Goal: Task Accomplishment & Management: Manage account settings

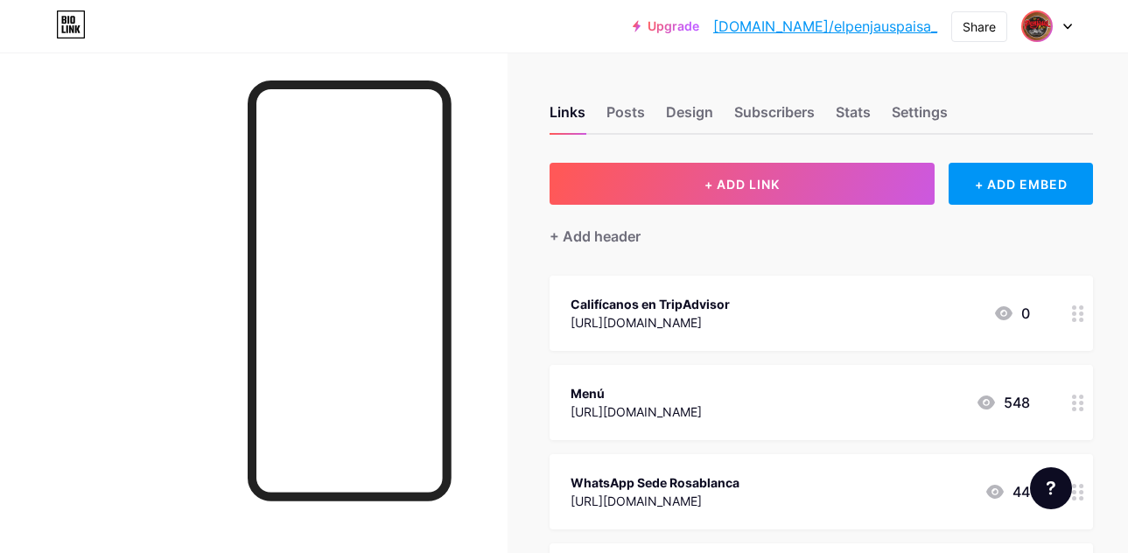
click at [1045, 37] on img at bounding box center [1037, 26] width 28 height 28
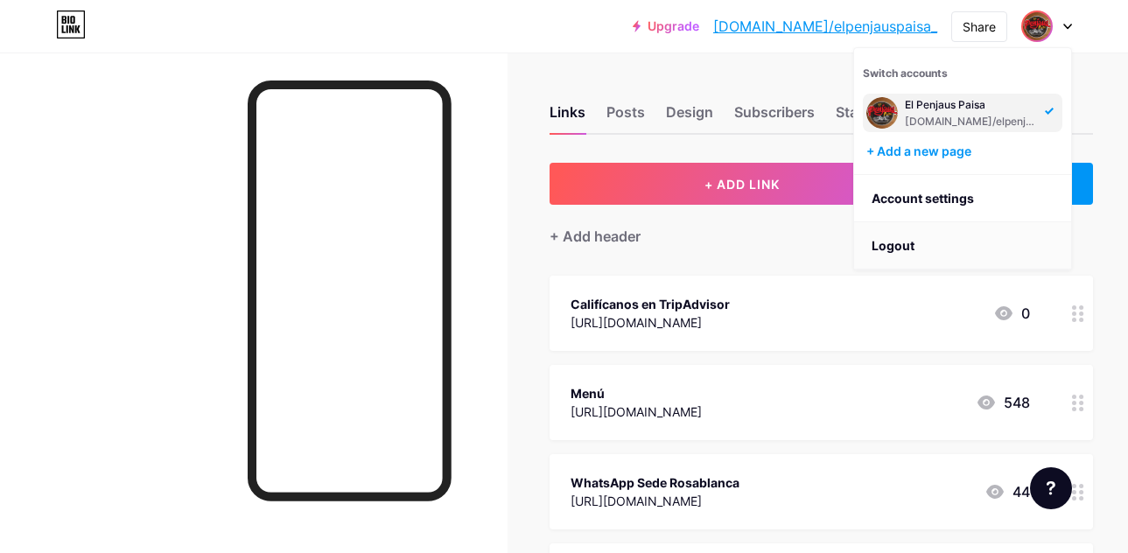
click at [949, 241] on li "Logout" at bounding box center [962, 245] width 217 height 47
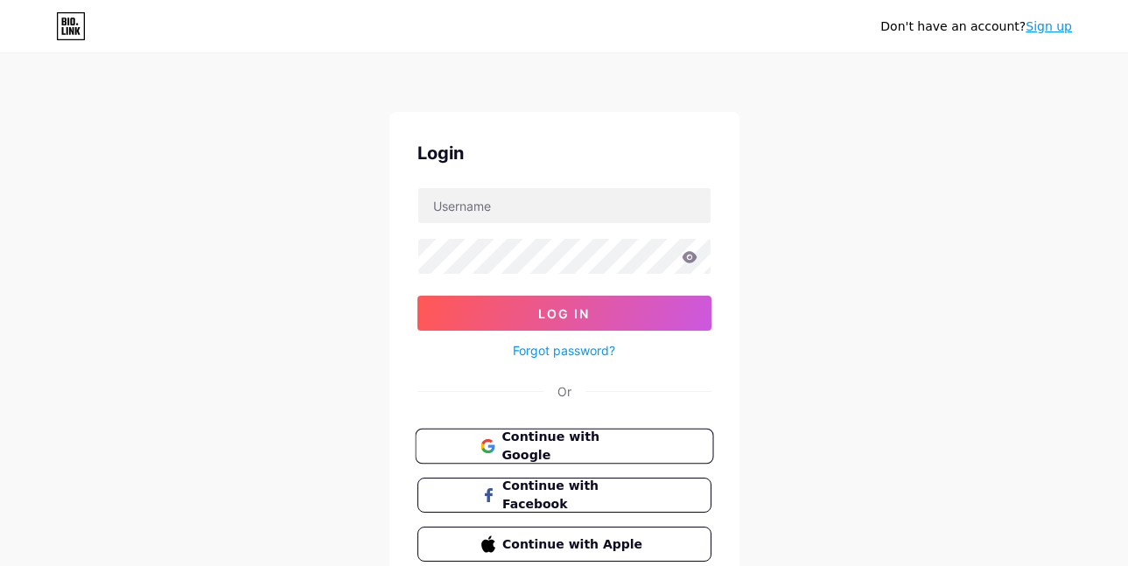
click at [579, 435] on button "Continue with Google" at bounding box center [564, 447] width 298 height 36
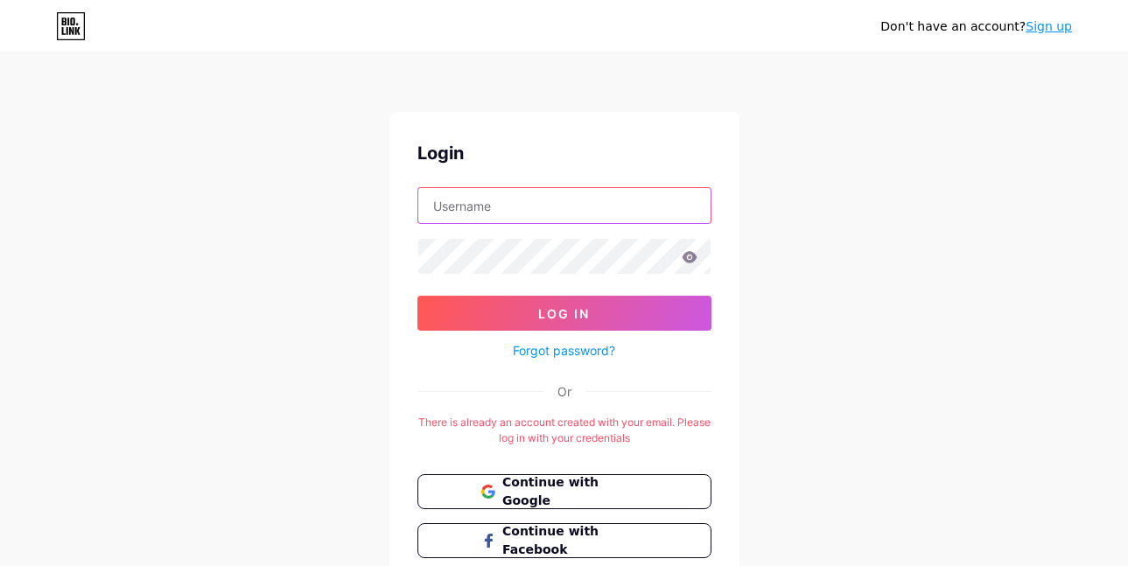
click at [556, 203] on input "text" at bounding box center [564, 205] width 292 height 35
paste input "merecureparque@gmail.com parquemerecure00"
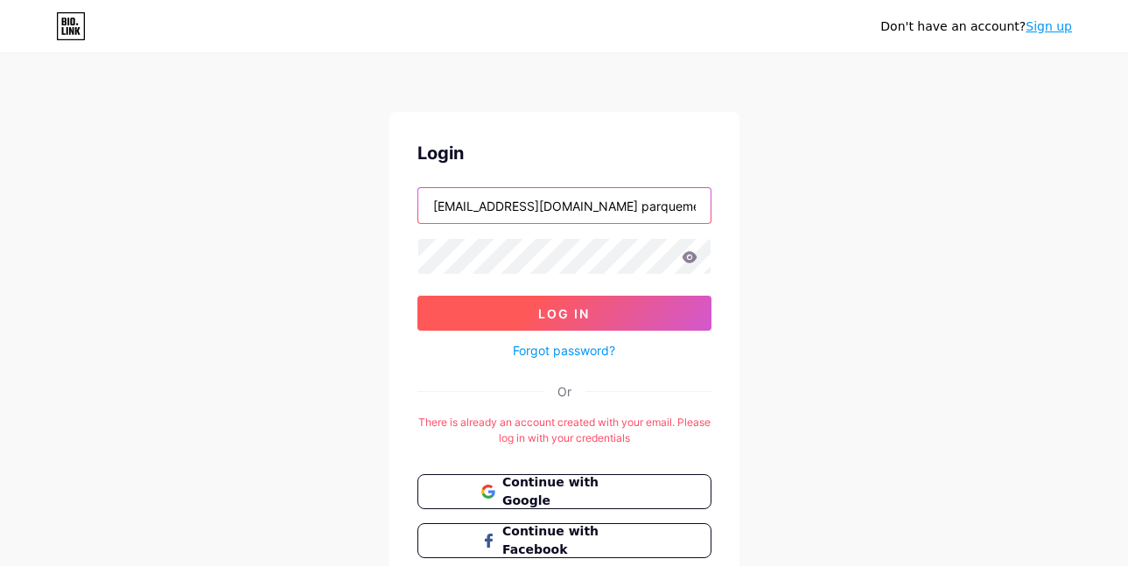
scroll to position [0, 17]
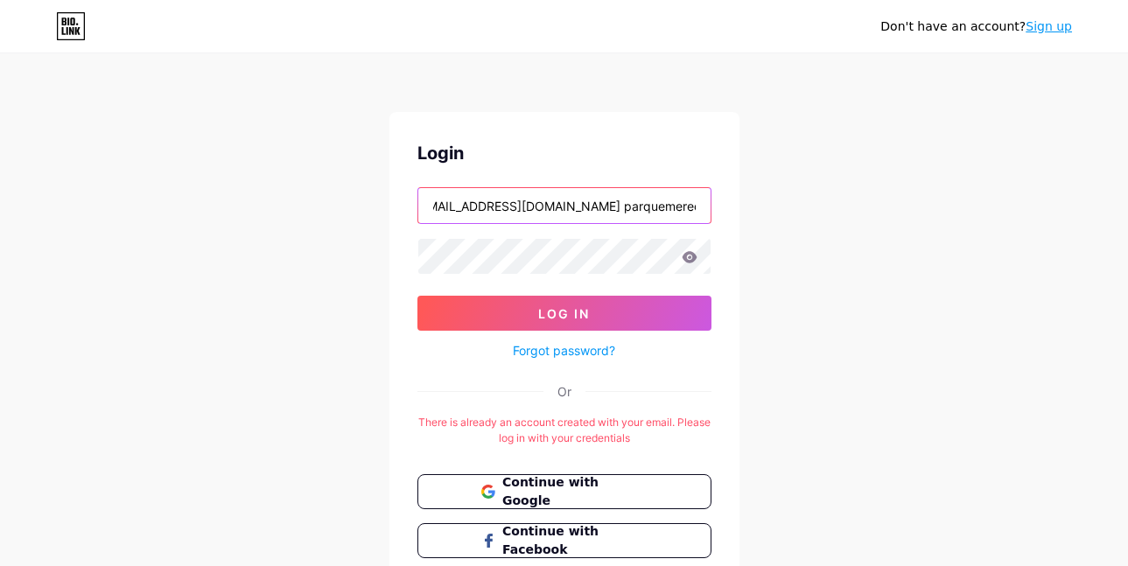
drag, startPoint x: 582, startPoint y: 206, endPoint x: 908, endPoint y: 264, distance: 331.5
click at [908, 264] on div "Don't have an account? Sign up Login merecureparque@gmail.com parquemerecure00 …" at bounding box center [564, 345] width 1128 height 691
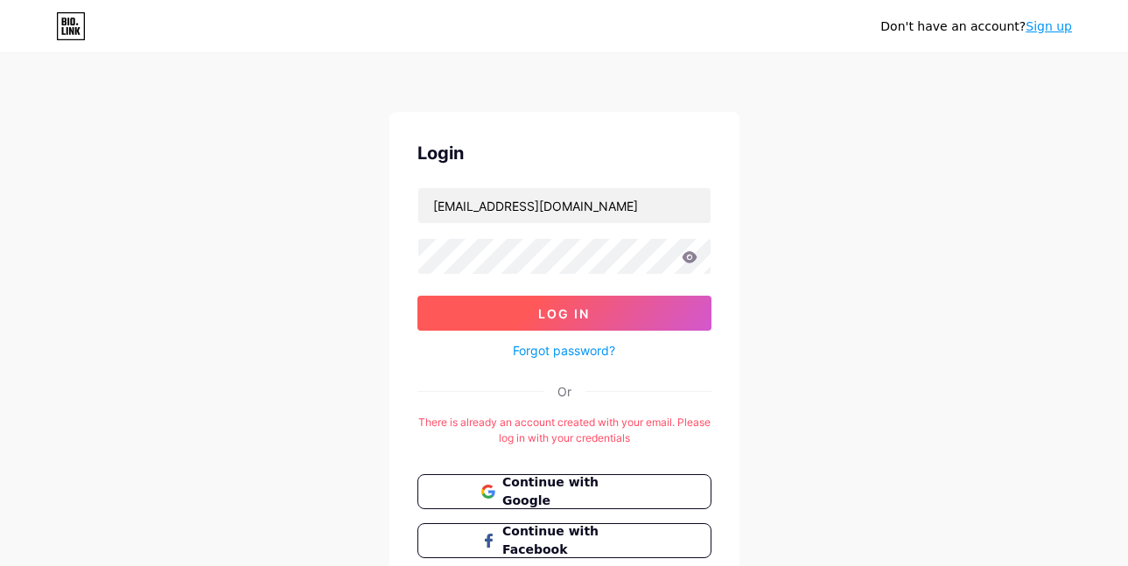
click at [514, 318] on button "Log In" at bounding box center [564, 313] width 294 height 35
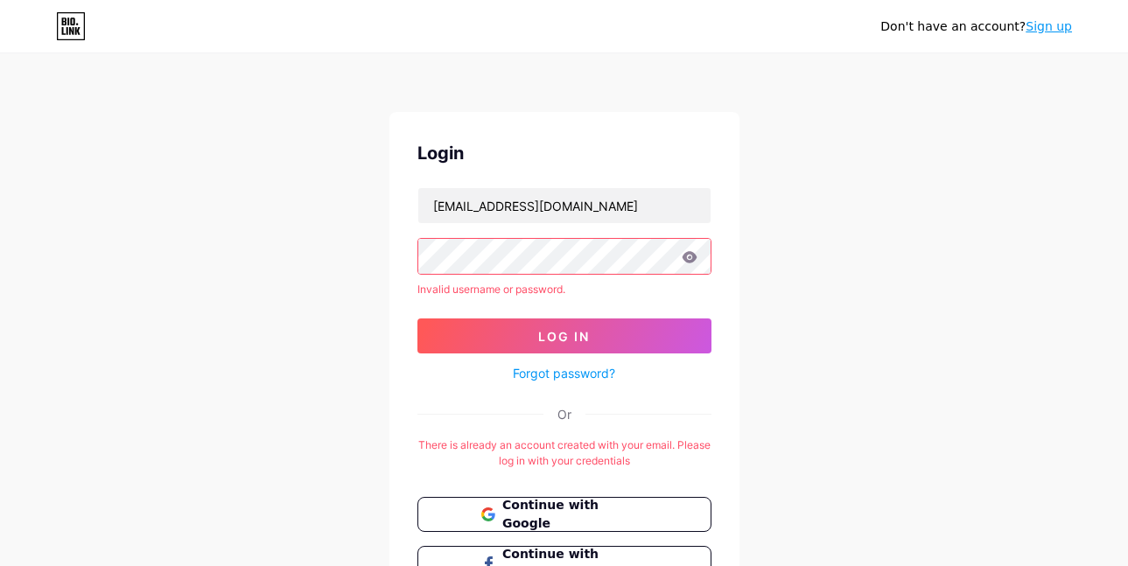
click at [686, 258] on icon at bounding box center [688, 256] width 15 height 11
click at [618, 186] on div "Login merecureparque@gmail.com Invalid username or password. Log In Forgot pass…" at bounding box center [564, 385] width 350 height 546
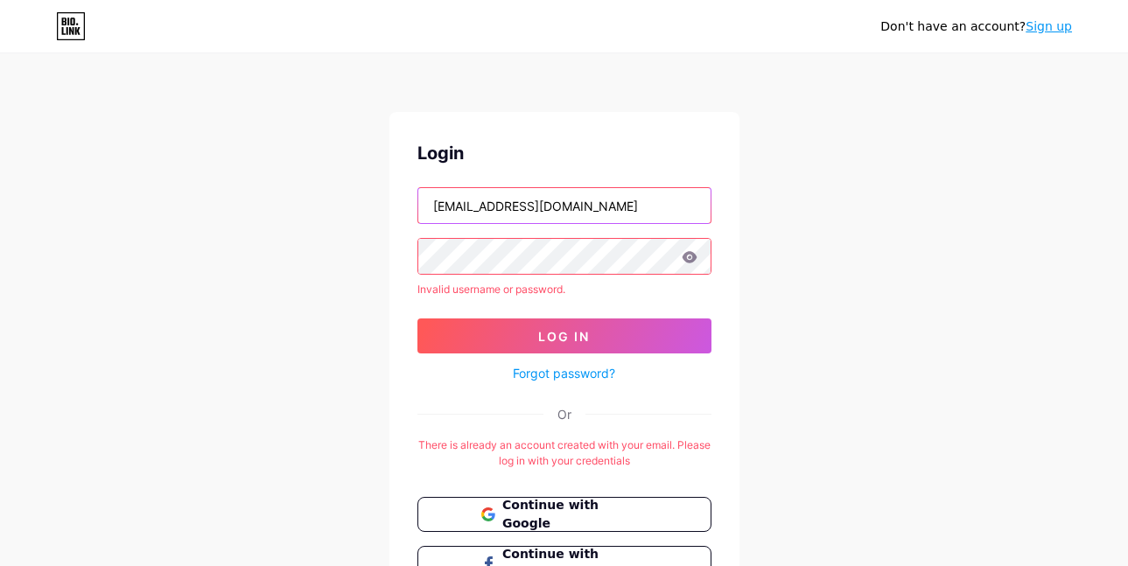
click at [621, 199] on input "merecureparque@gmail.com" at bounding box center [564, 205] width 292 height 35
type input "merecureparque@gmail.com"
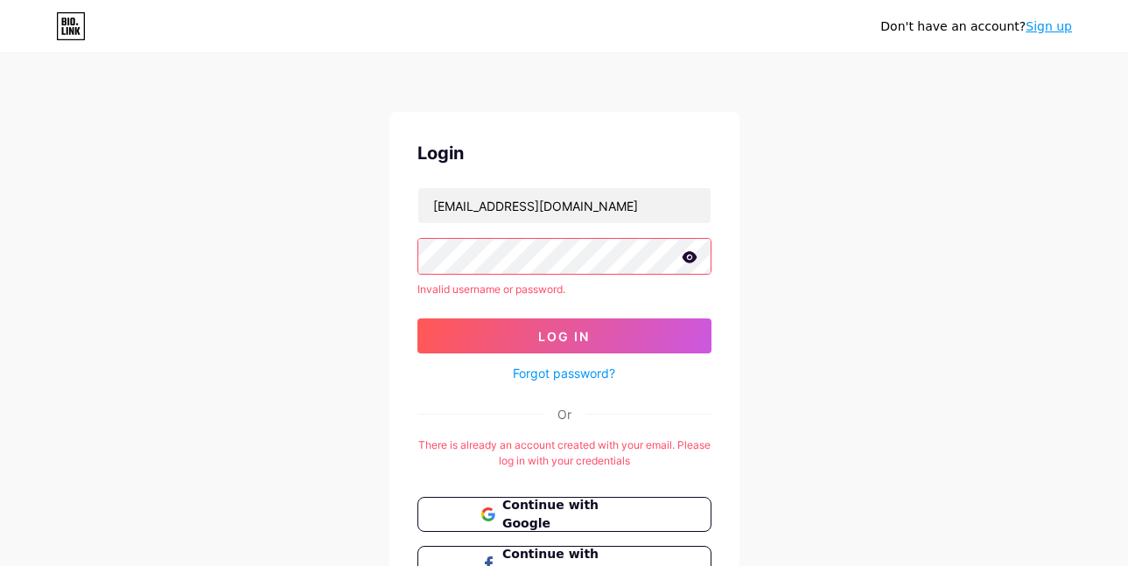
click at [683, 262] on icon at bounding box center [689, 257] width 16 height 12
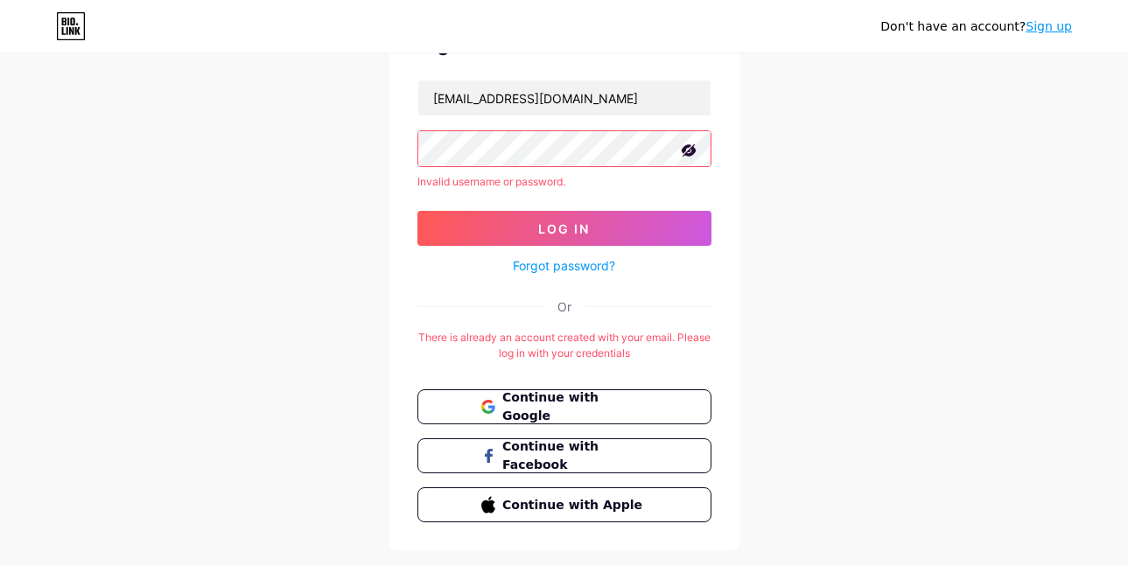
scroll to position [139, 0]
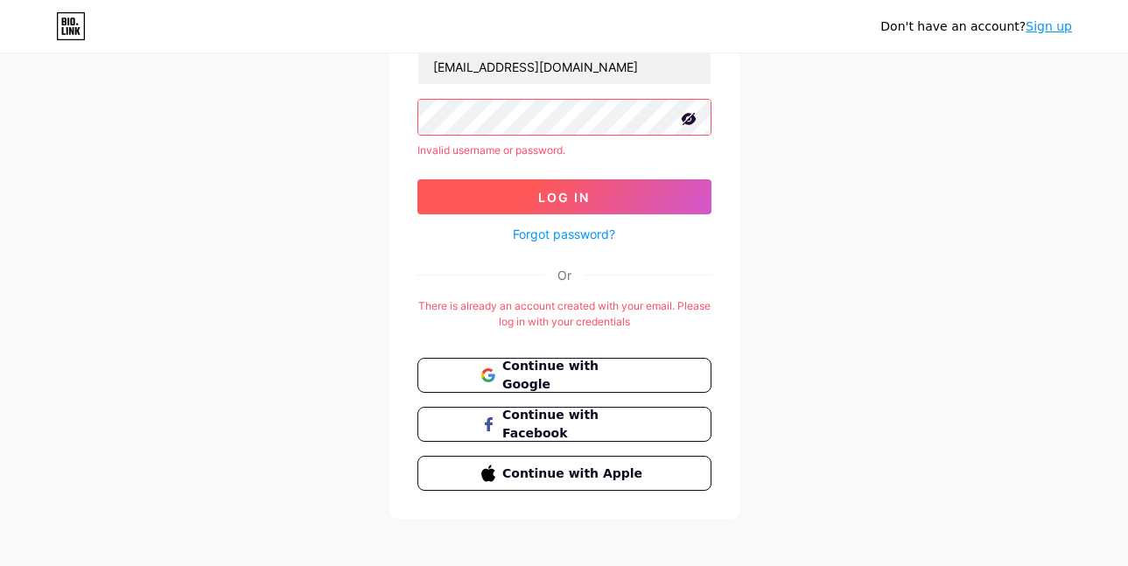
click at [570, 196] on span "Log In" at bounding box center [564, 197] width 52 height 15
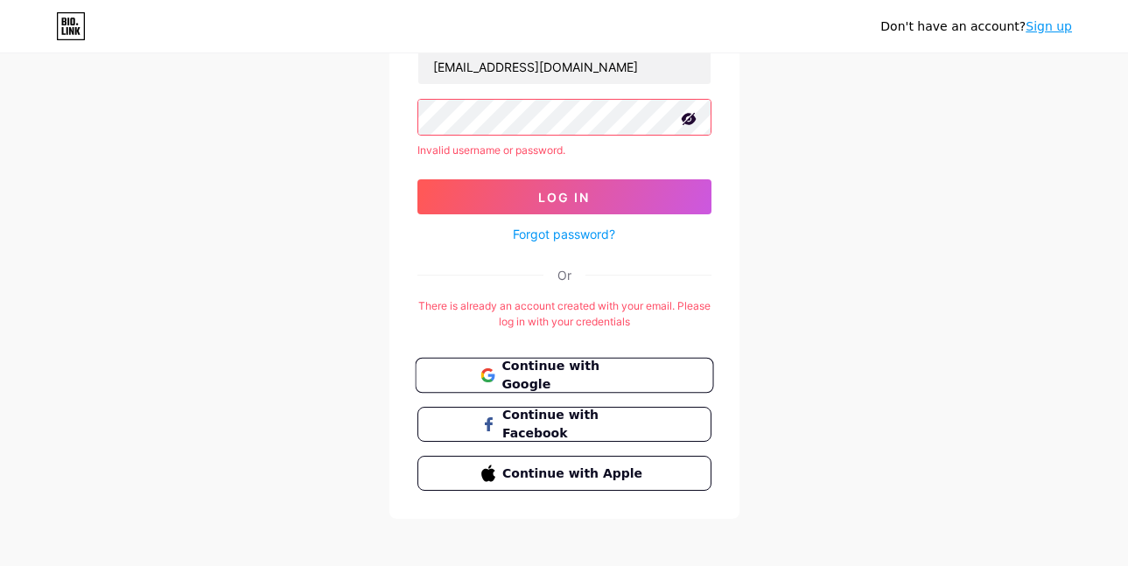
click at [526, 371] on span "Continue with Google" at bounding box center [574, 376] width 146 height 38
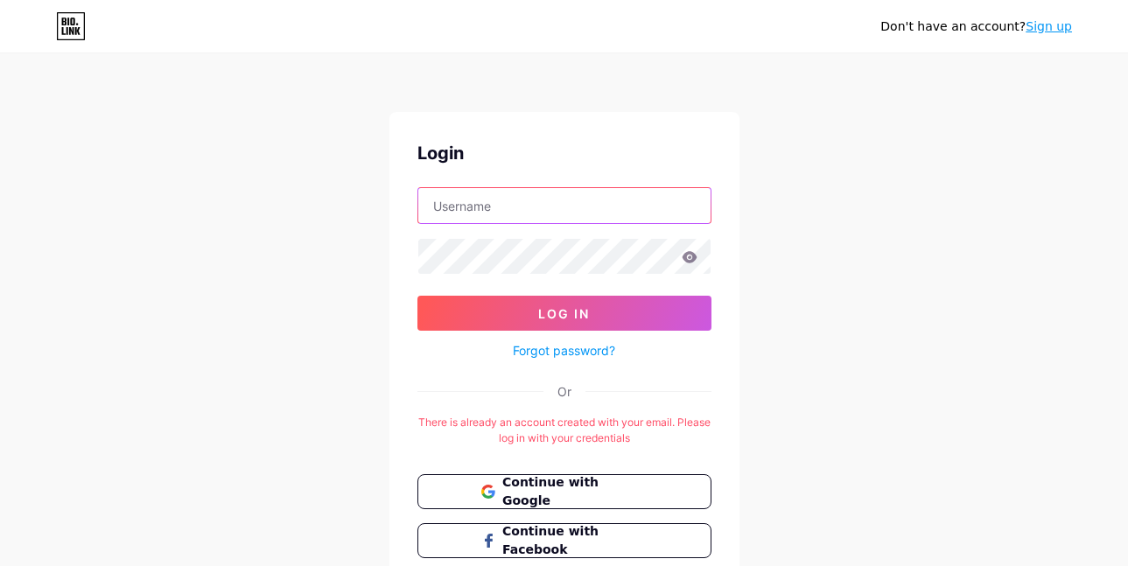
click at [507, 215] on input "text" at bounding box center [564, 205] width 292 height 35
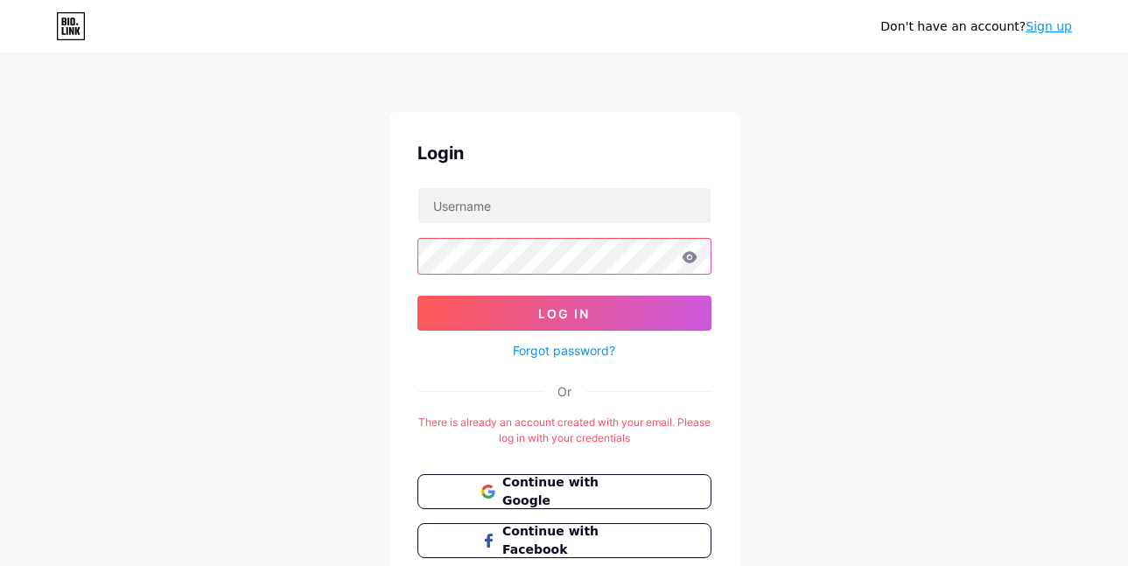
scroll to position [124, 0]
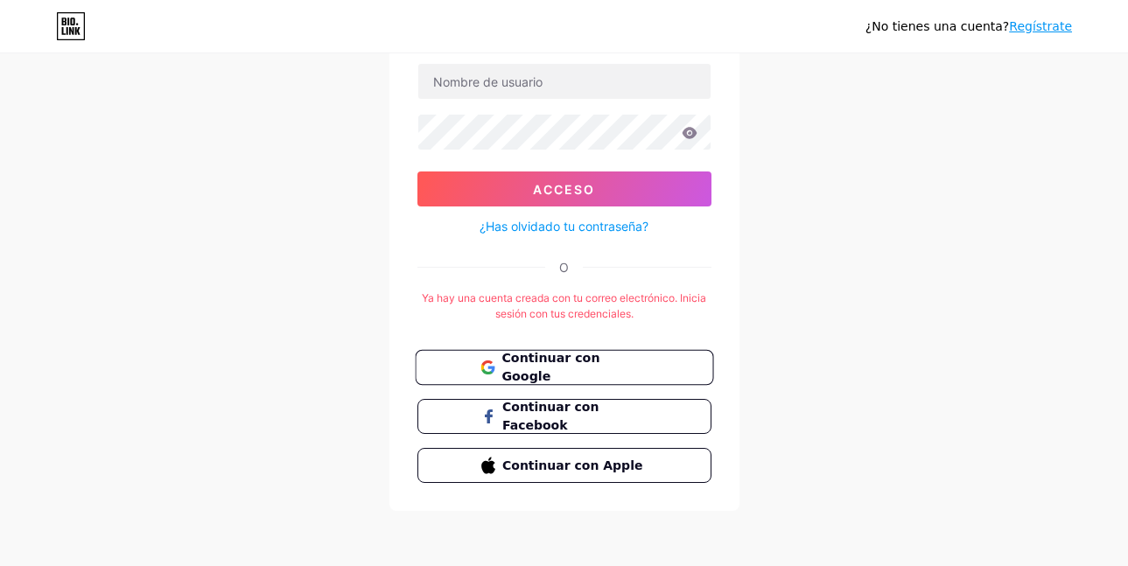
click at [655, 356] on button "Continuar con Google" at bounding box center [564, 368] width 298 height 36
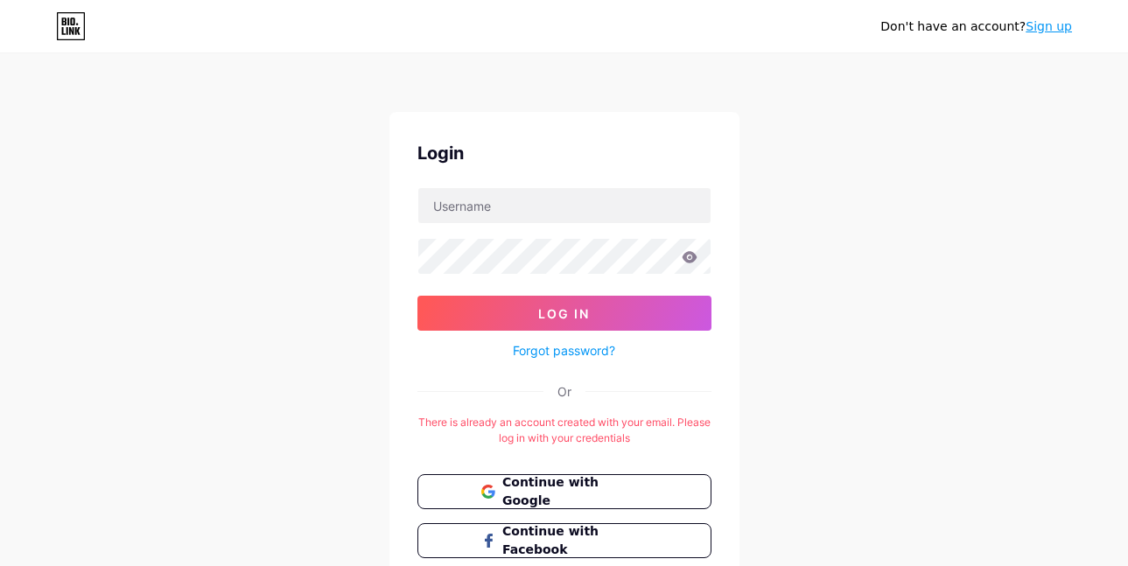
click at [72, 24] on icon at bounding box center [72, 21] width 4 height 8
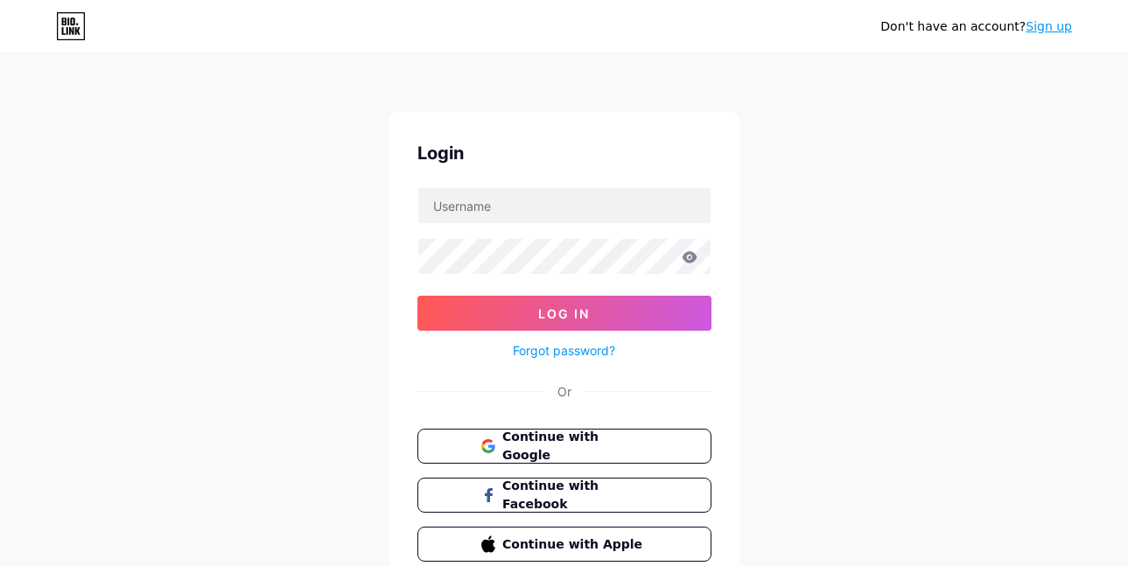
scroll to position [79, 0]
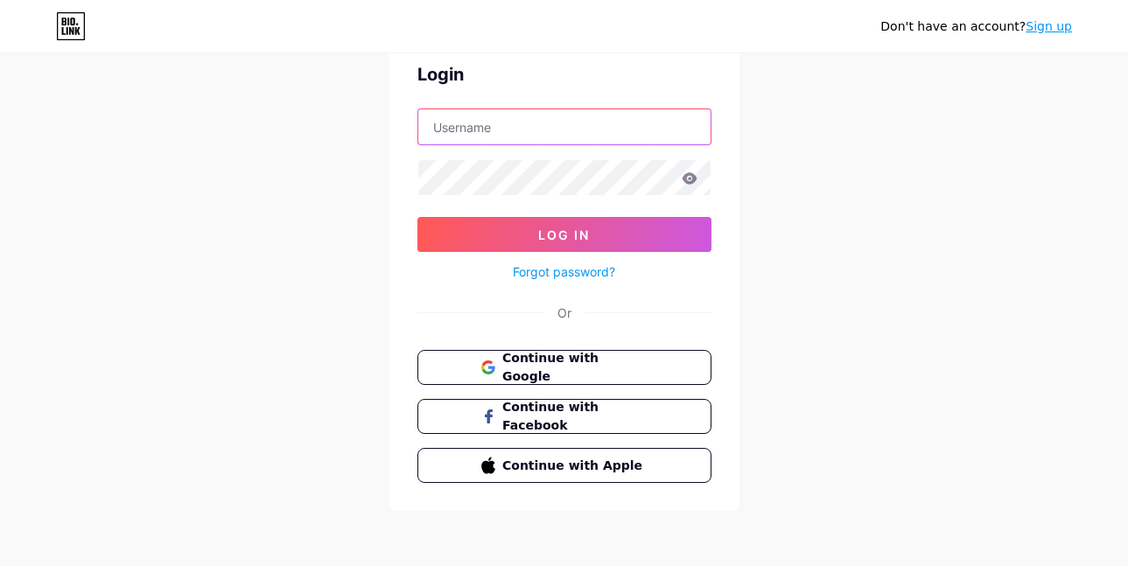
drag, startPoint x: 523, startPoint y: 122, endPoint x: 38, endPoint y: 162, distance: 487.1
click at [523, 122] on input "text" at bounding box center [564, 126] width 292 height 35
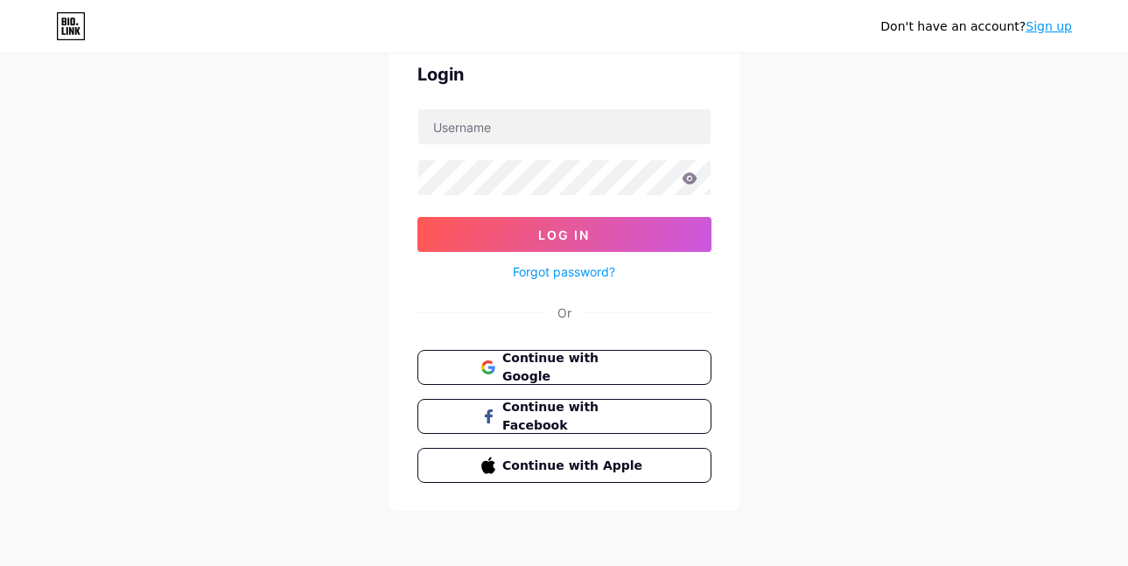
click at [728, 145] on div "Login Log In Forgot password? Or Continue with Google Continue with Facebook Co…" at bounding box center [564, 272] width 350 height 478
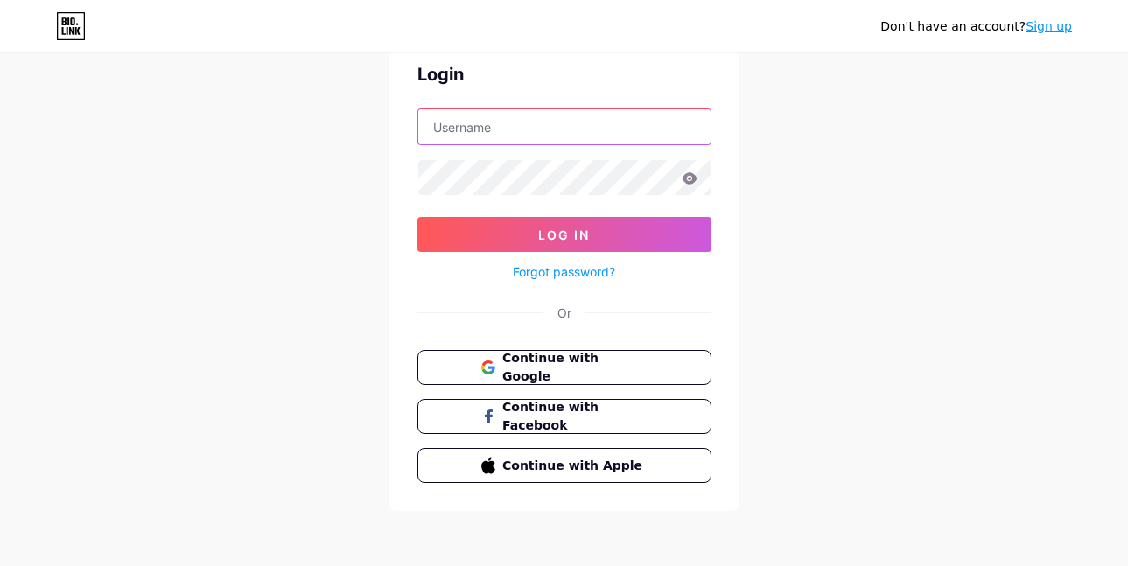
click at [600, 140] on input "text" at bounding box center [564, 126] width 292 height 35
paste input "parquemerecure?"
type input "parquemerecure"
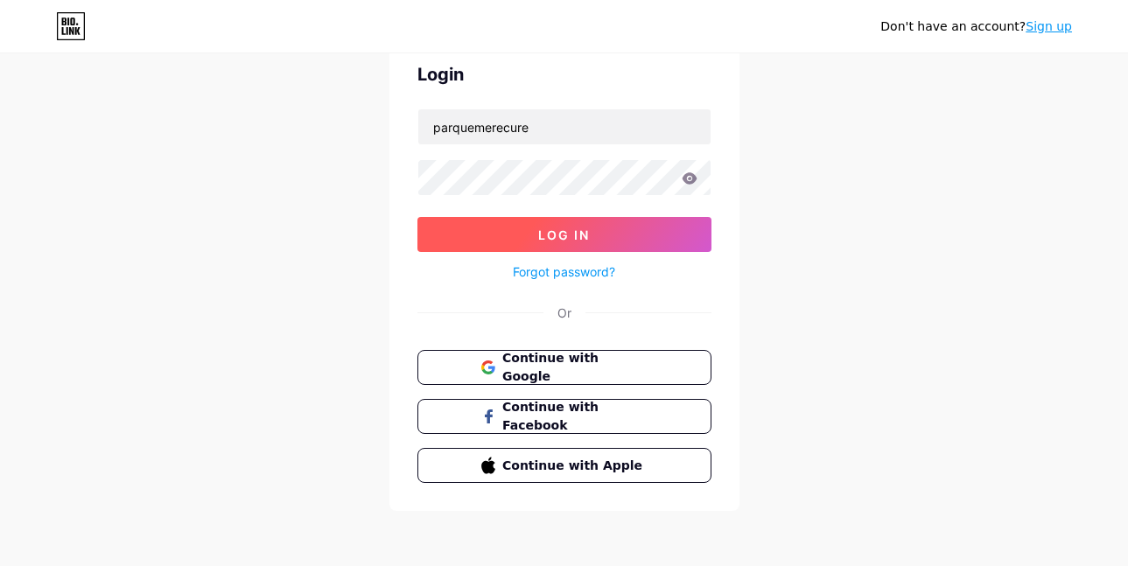
click at [607, 218] on button "Log In" at bounding box center [564, 234] width 294 height 35
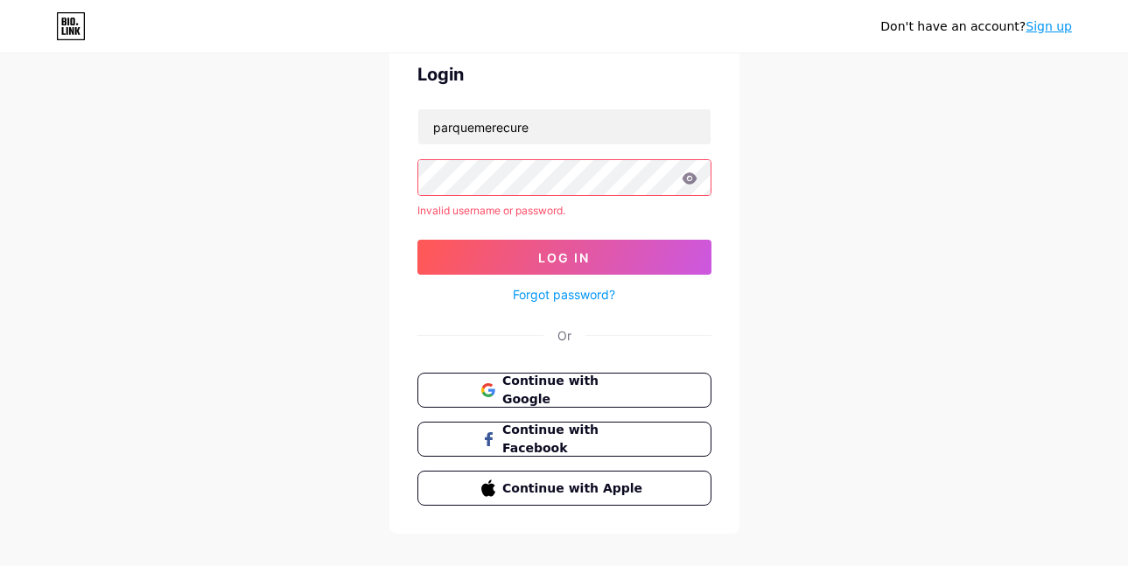
click at [594, 290] on link "Forgot password?" at bounding box center [564, 294] width 102 height 18
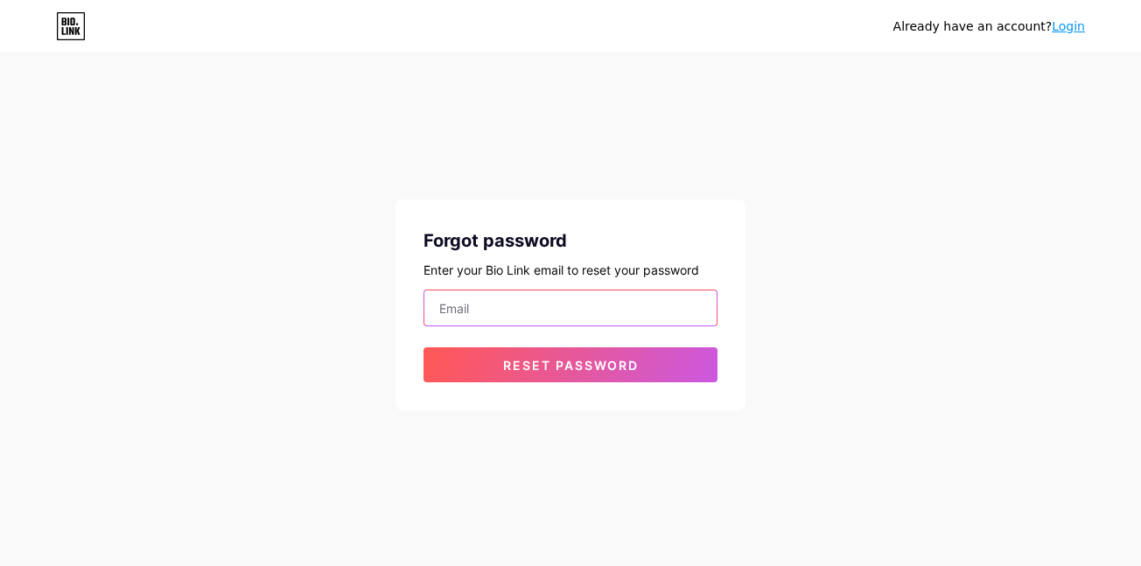
click at [582, 316] on input "email" at bounding box center [570, 307] width 292 height 35
paste input "merecureparque@gmail.com parquemerecure00"
drag, startPoint x: 588, startPoint y: 307, endPoint x: 784, endPoint y: 325, distance: 196.7
click at [784, 325] on div "Already have an account? Login Forgot password Enter your Bio Link email to res…" at bounding box center [570, 233] width 1141 height 466
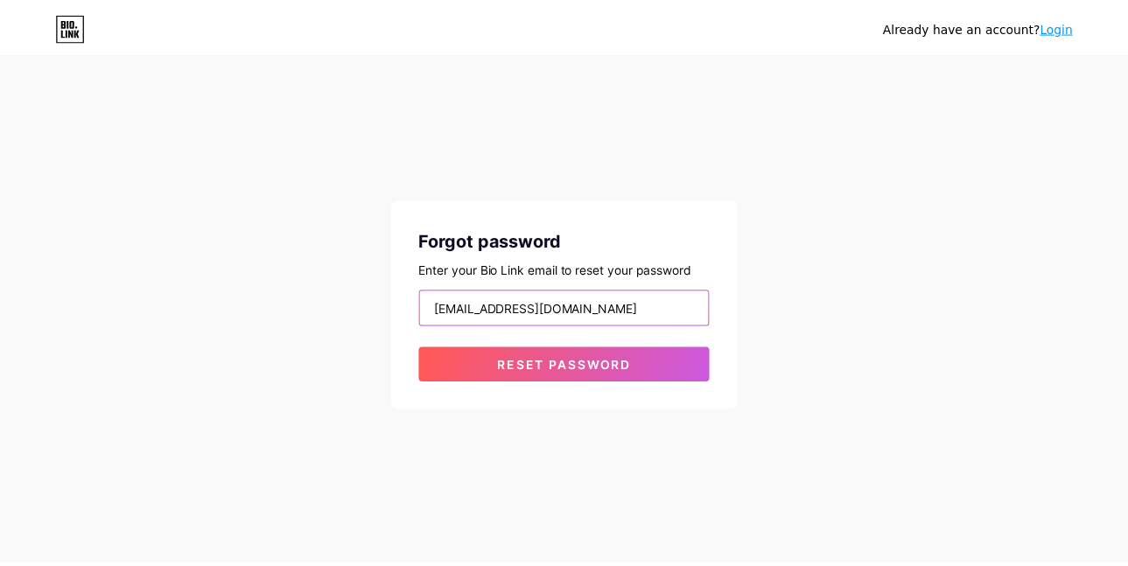
scroll to position [0, 0]
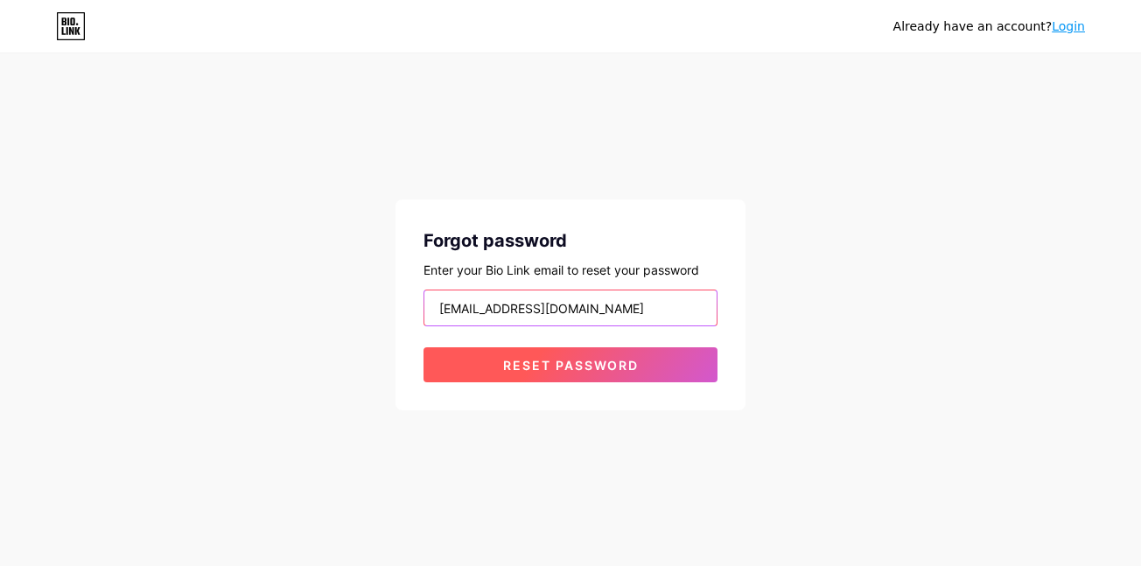
type input "merecureparque@gmail.com"
click at [652, 347] on button "Reset password" at bounding box center [570, 364] width 294 height 35
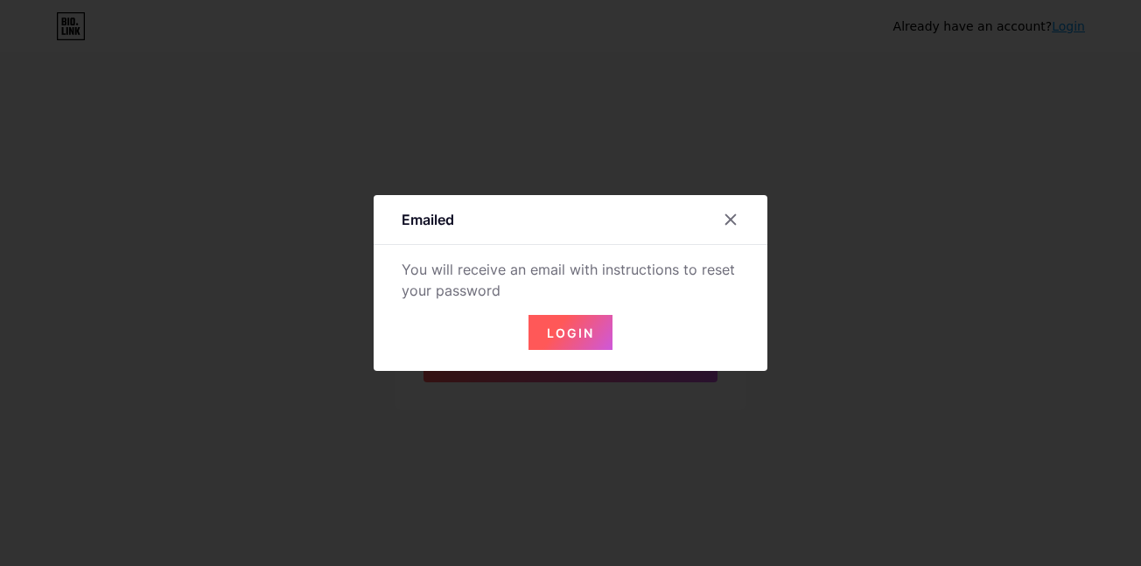
click at [570, 351] on div "Emailed You will receive an email with instructions to reset your password Login" at bounding box center [571, 283] width 394 height 176
click at [570, 338] on span "Login" at bounding box center [570, 332] width 47 height 15
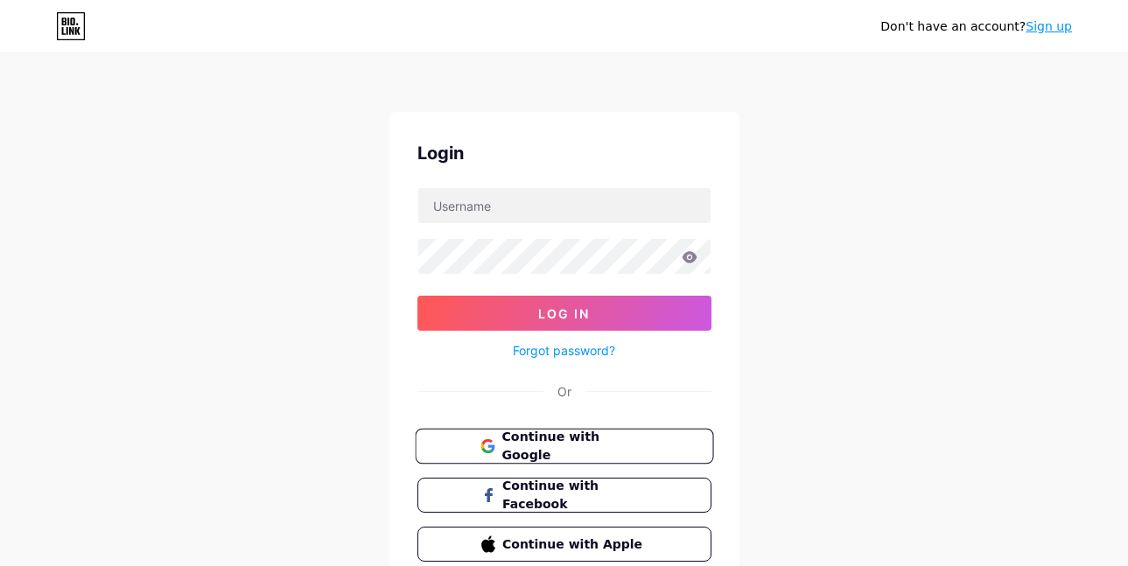
click at [552, 447] on span "Continue with Google" at bounding box center [574, 447] width 146 height 38
click at [563, 451] on span "Continue with Google" at bounding box center [574, 447] width 146 height 38
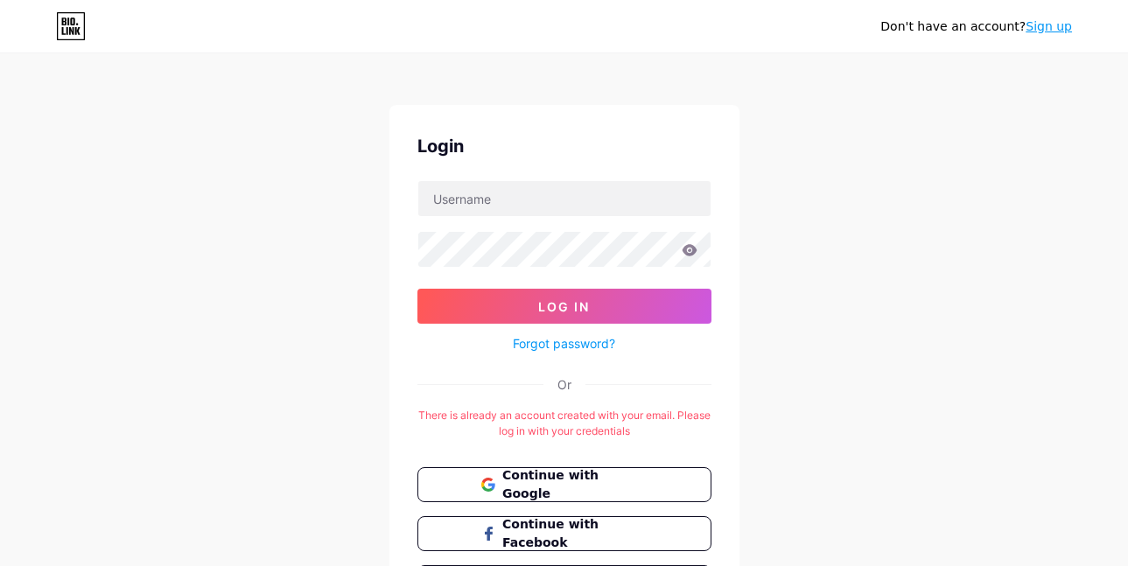
scroll to position [124, 0]
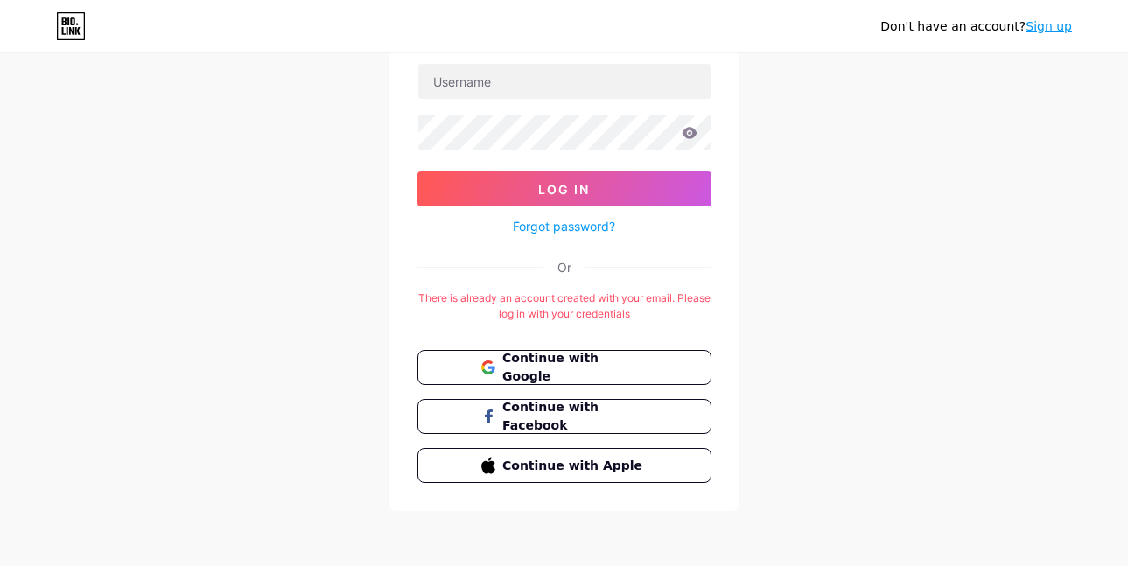
click at [523, 269] on div "Or" at bounding box center [564, 267] width 294 height 18
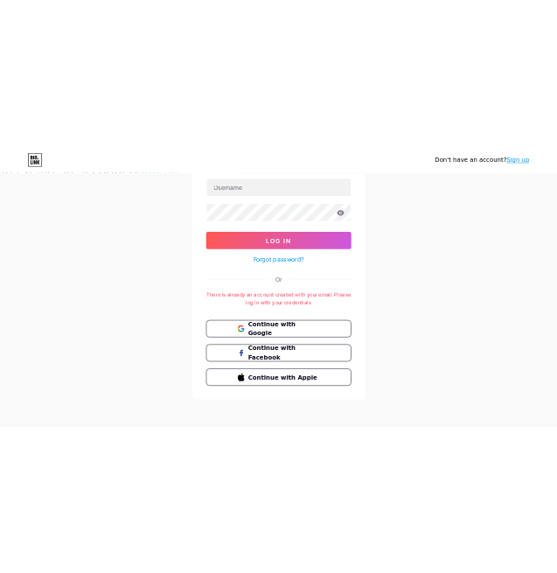
scroll to position [56, 0]
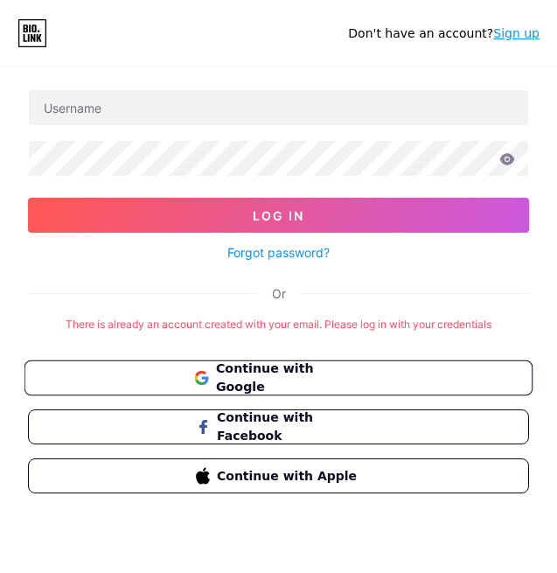
click at [326, 361] on button "Continue with Google" at bounding box center [278, 378] width 509 height 36
